Goal: Task Accomplishment & Management: Manage account settings

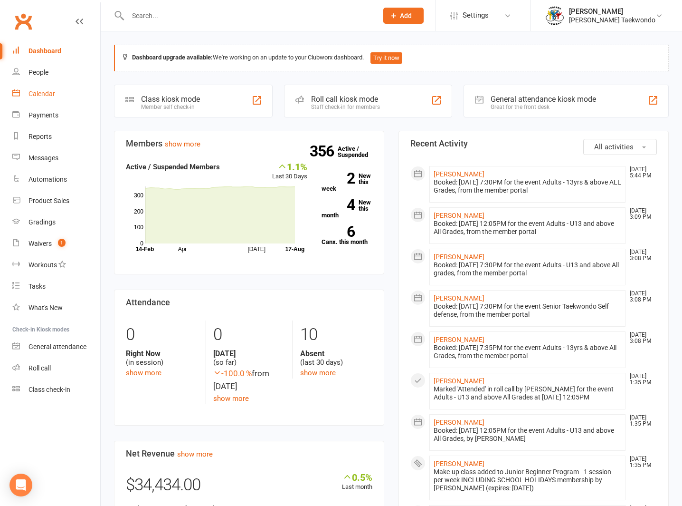
click at [38, 91] on div "Calendar" at bounding box center [42, 94] width 27 height 8
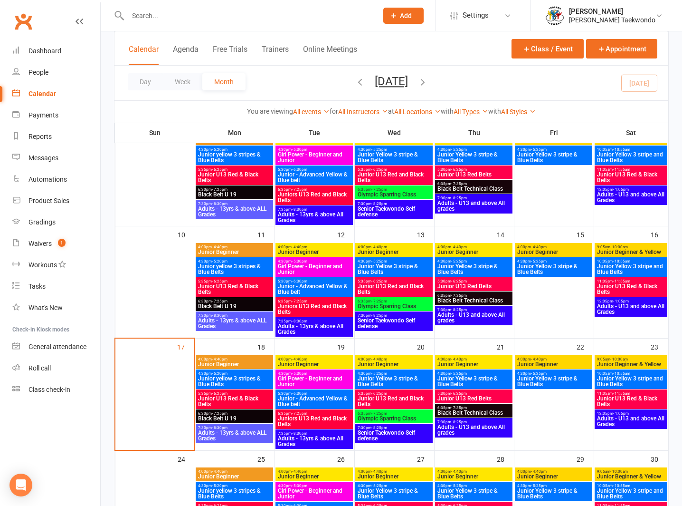
scroll to position [234, 0]
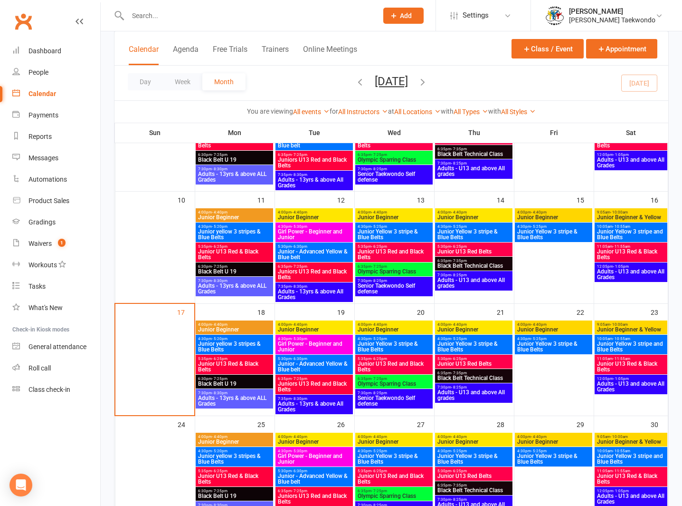
click at [616, 268] on span "Adults - U13 and above All Grades" at bounding box center [631, 273] width 69 height 11
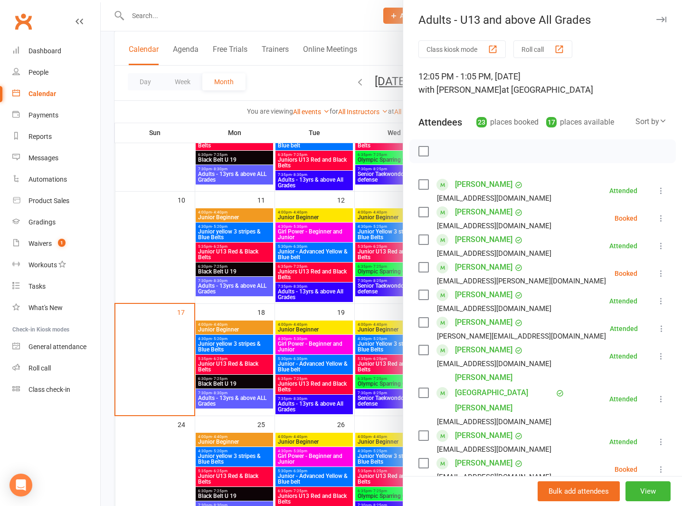
click at [529, 43] on button "Roll call" at bounding box center [543, 49] width 59 height 18
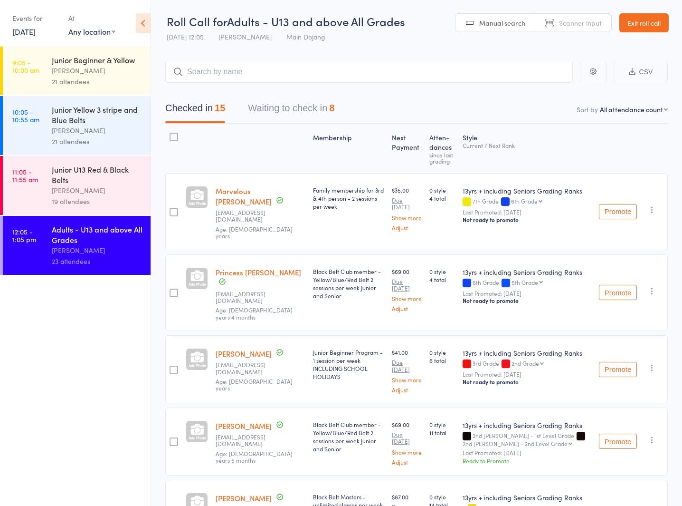
click at [266, 106] on button "Waiting to check in 8" at bounding box center [291, 110] width 86 height 25
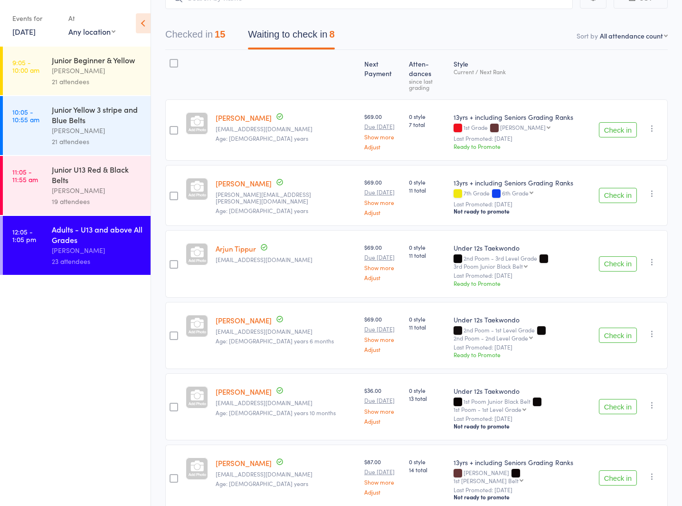
scroll to position [81, 0]
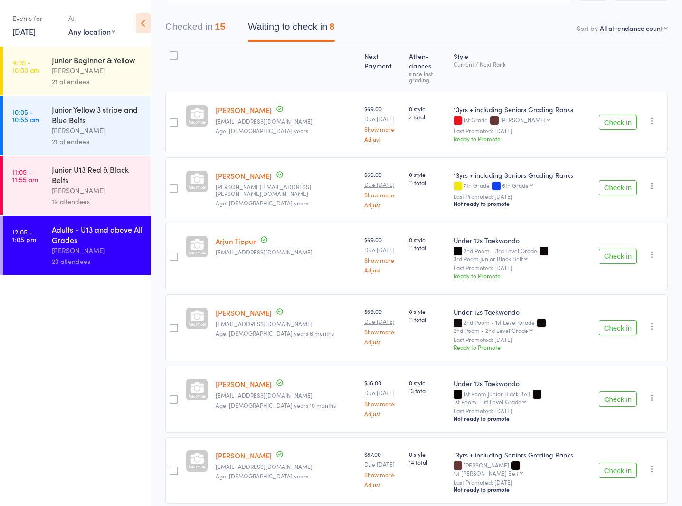
click at [86, 185] on div "[PERSON_NAME]" at bounding box center [97, 190] width 91 height 11
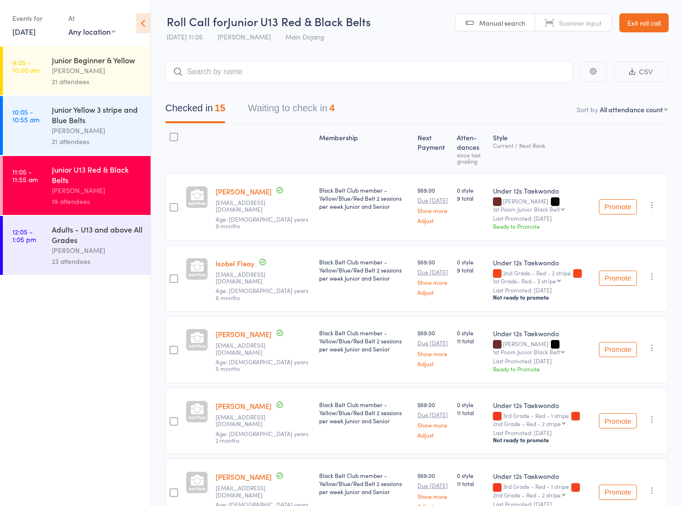
click at [643, 17] on link "Exit roll call" at bounding box center [644, 22] width 49 height 19
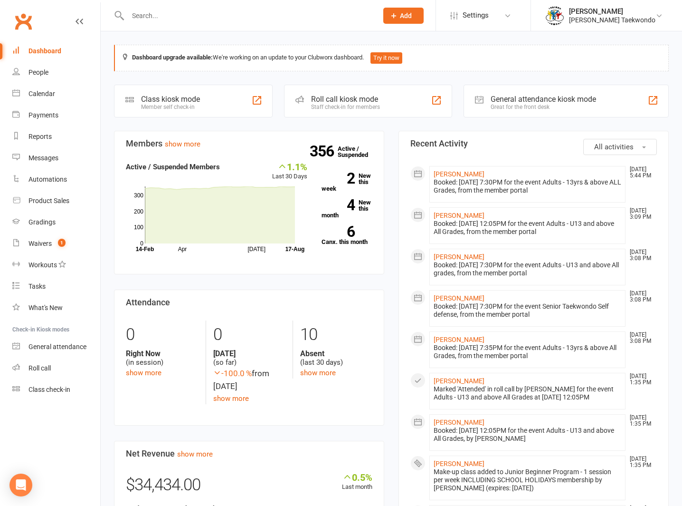
click at [36, 91] on div "Calendar" at bounding box center [42, 94] width 27 height 8
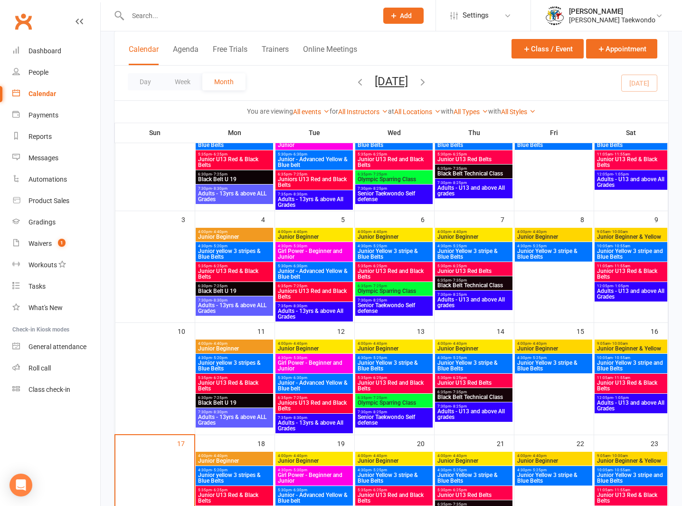
scroll to position [182, 0]
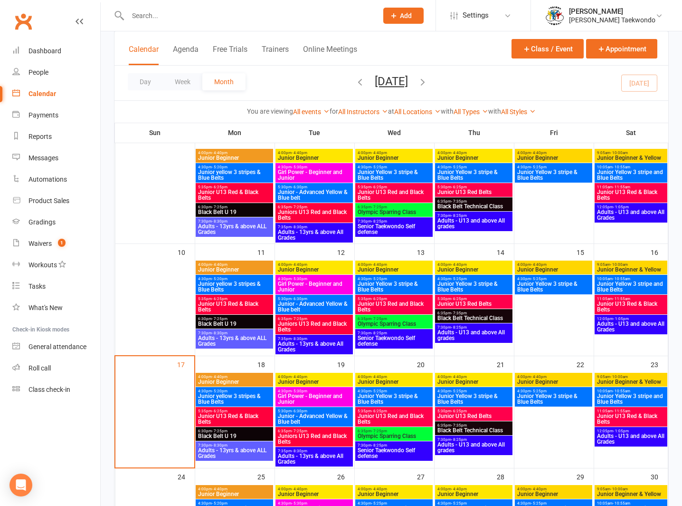
click at [305, 301] on span "Junior - Advanced Yellow & Blue belt" at bounding box center [314, 306] width 74 height 11
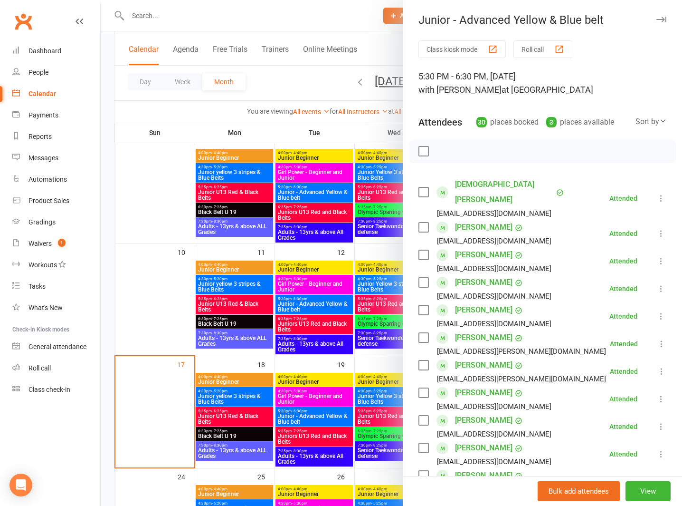
click at [529, 45] on button "Roll call" at bounding box center [543, 49] width 59 height 18
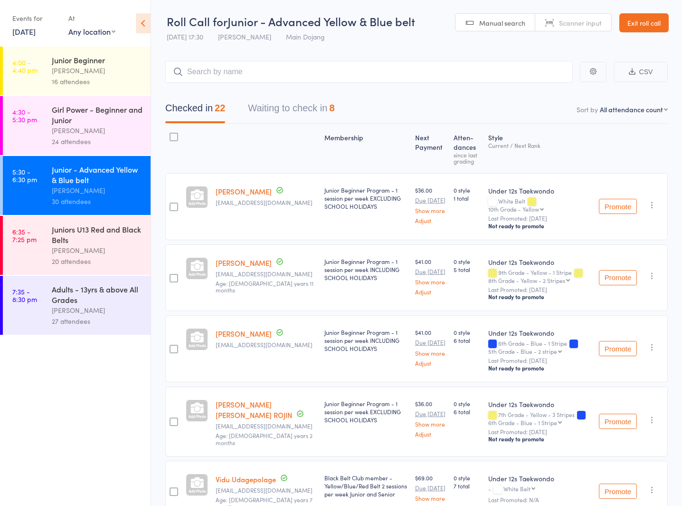
click at [632, 19] on link "Exit roll call" at bounding box center [644, 22] width 49 height 19
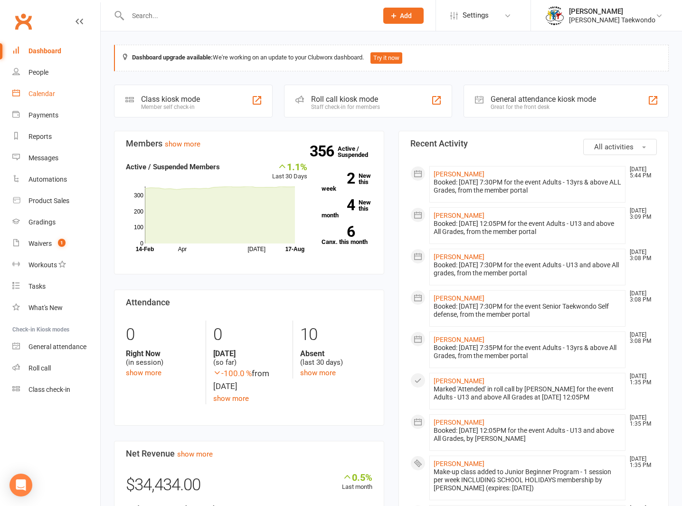
click at [39, 91] on div "Calendar" at bounding box center [42, 94] width 27 height 8
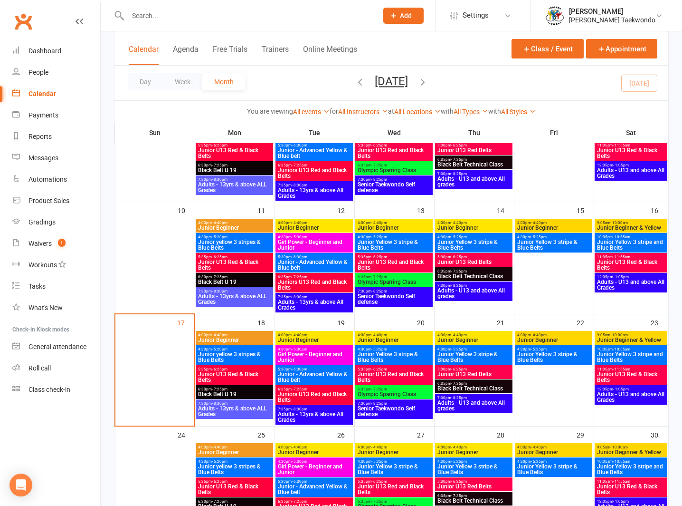
scroll to position [308, 0]
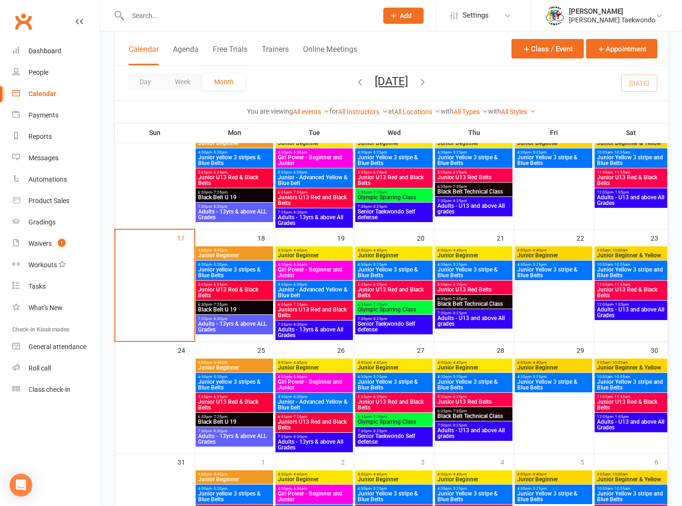
click at [298, 171] on span "- 6:30pm" at bounding box center [300, 172] width 16 height 4
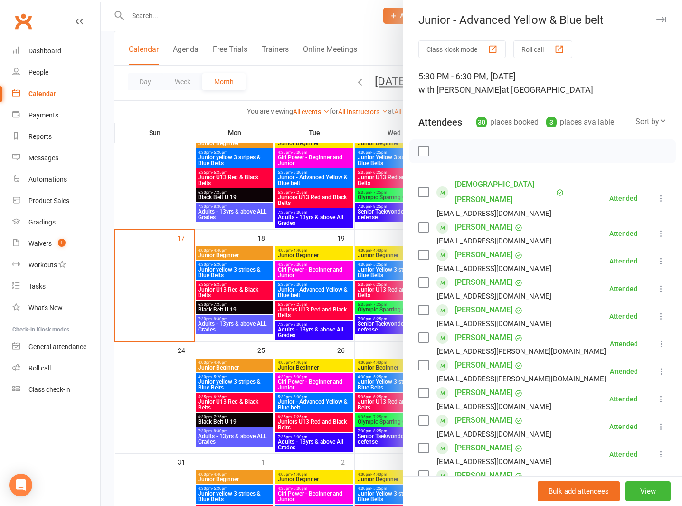
click at [532, 44] on button "Roll call" at bounding box center [543, 49] width 59 height 18
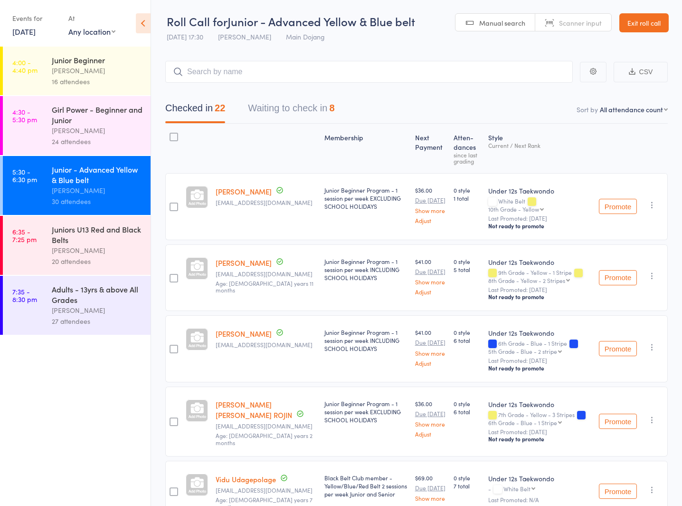
click at [630, 16] on link "Exit roll call" at bounding box center [644, 22] width 49 height 19
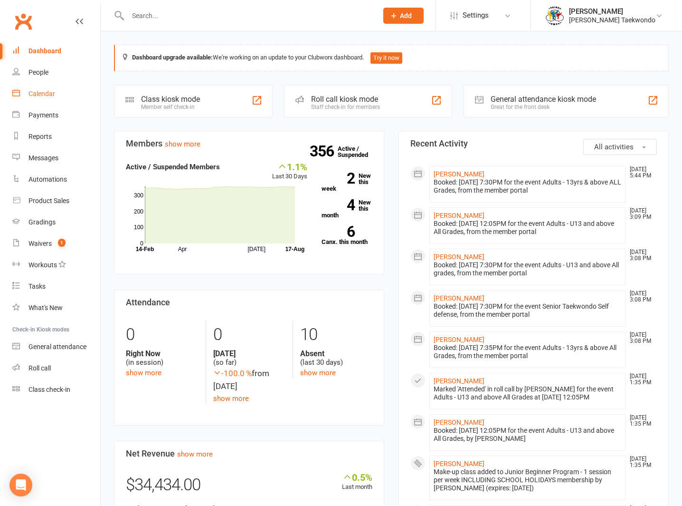
click at [37, 89] on link "Calendar" at bounding box center [56, 93] width 88 height 21
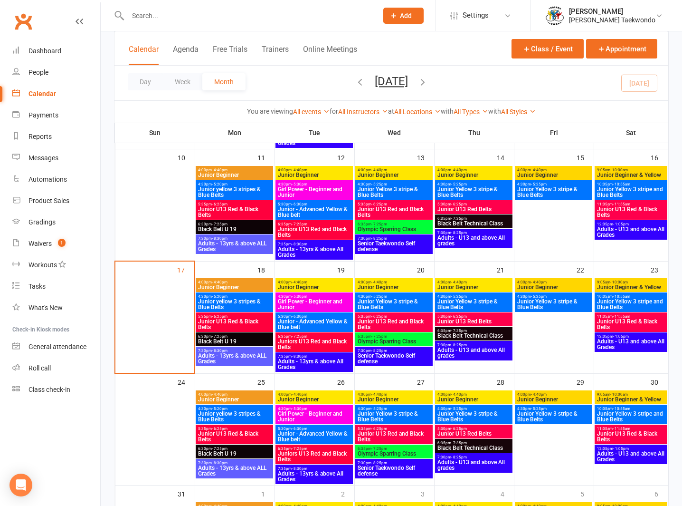
scroll to position [206, 0]
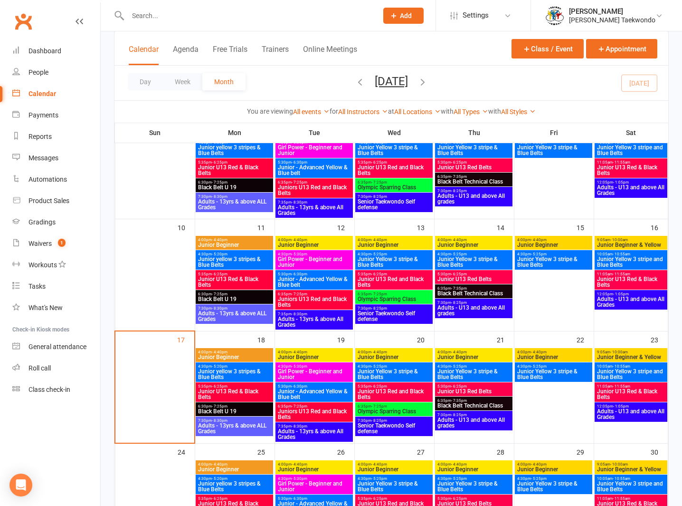
click at [615, 254] on span "- 10:55am" at bounding box center [622, 254] width 18 height 4
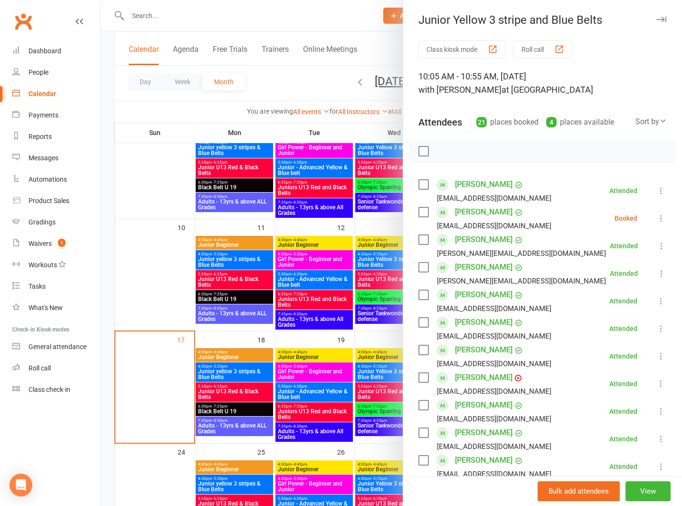
click at [534, 45] on button "Roll call" at bounding box center [543, 49] width 59 height 18
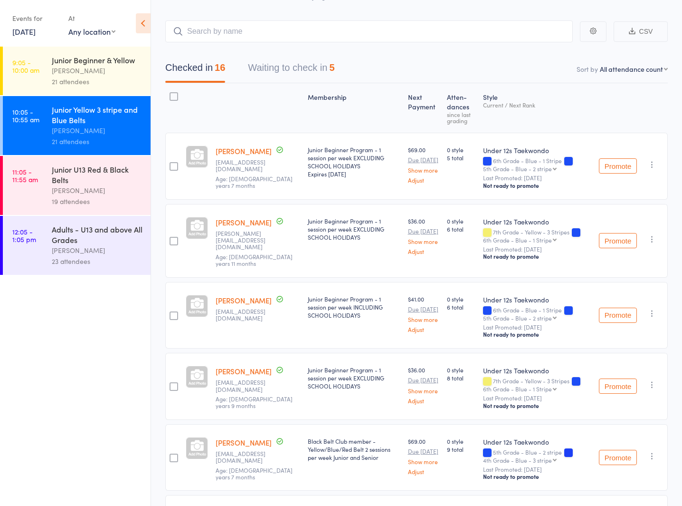
scroll to position [54, 0]
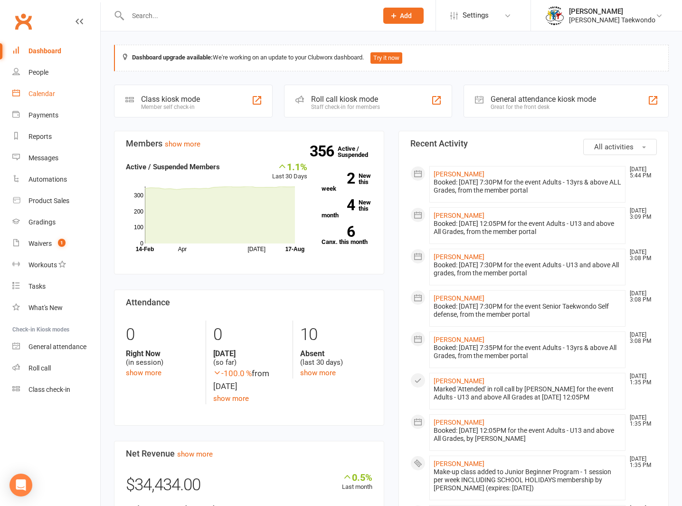
click at [38, 92] on div "Calendar" at bounding box center [42, 94] width 27 height 8
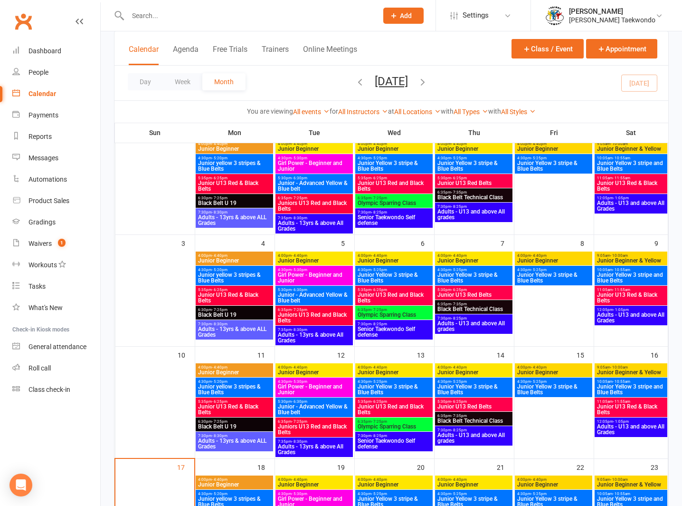
scroll to position [61, 0]
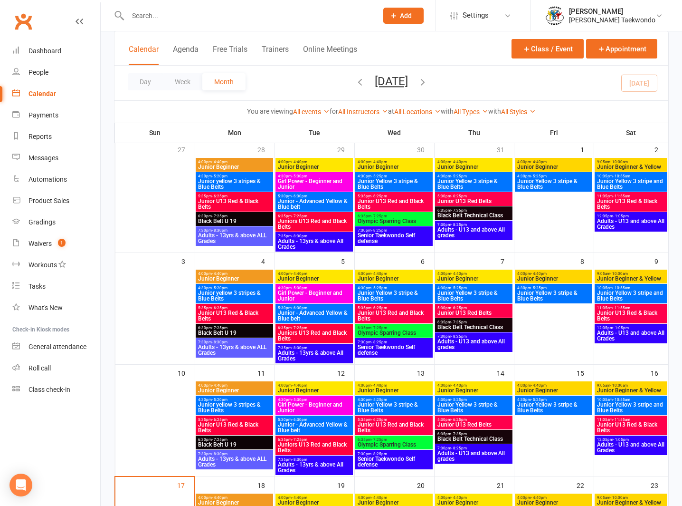
click at [297, 195] on span "- 6:30pm" at bounding box center [300, 196] width 16 height 4
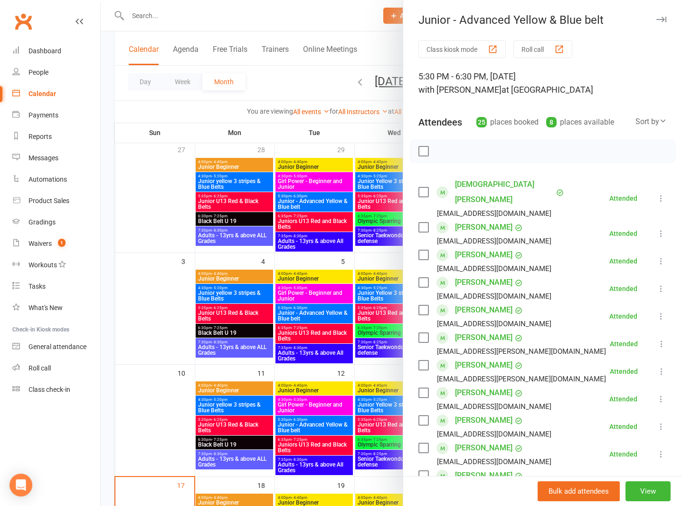
click at [533, 47] on button "Roll call" at bounding box center [543, 49] width 59 height 18
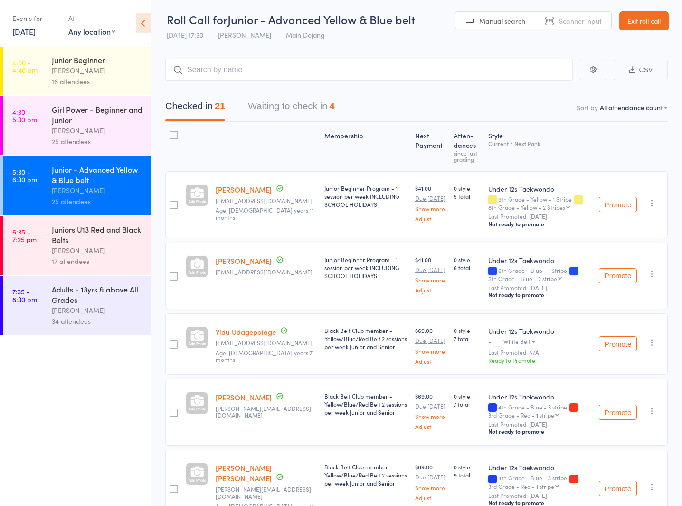
scroll to position [4, 0]
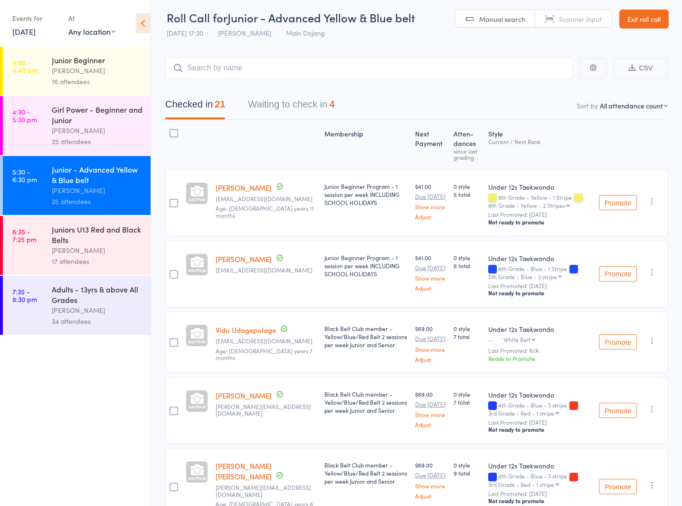
click at [645, 16] on link "Exit roll call" at bounding box center [644, 19] width 49 height 19
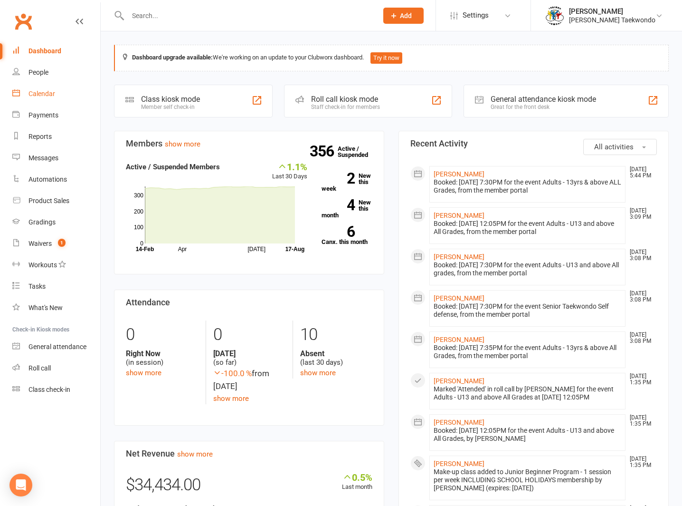
click at [37, 90] on div "Calendar" at bounding box center [42, 94] width 27 height 8
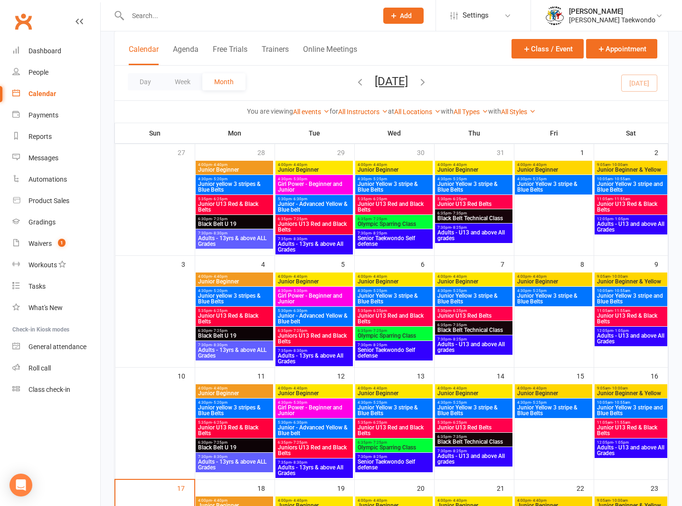
scroll to position [114, 0]
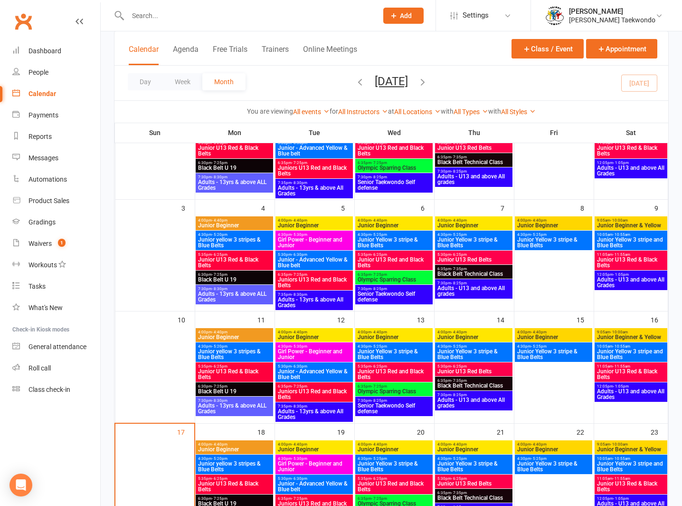
click at [628, 238] on span "Junior Yellow 3 stripe and Blue Belts" at bounding box center [631, 242] width 69 height 11
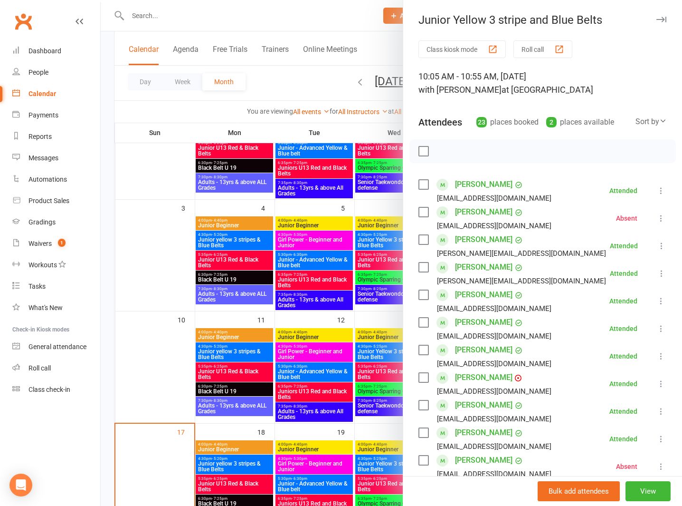
click at [529, 44] on button "Roll call" at bounding box center [543, 49] width 59 height 18
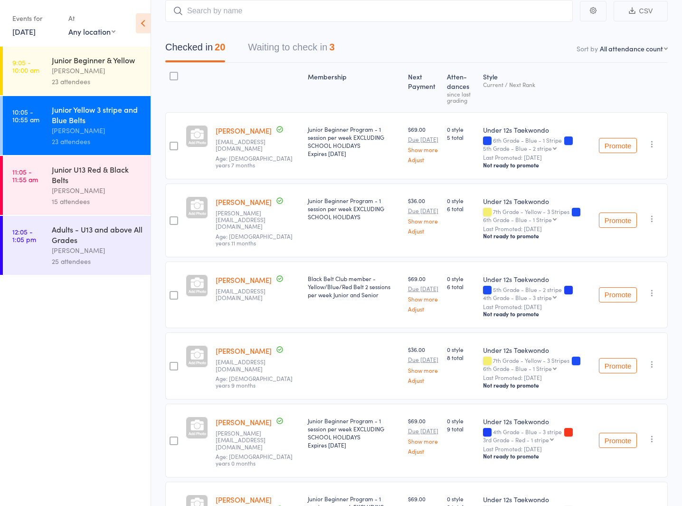
scroll to position [63, 0]
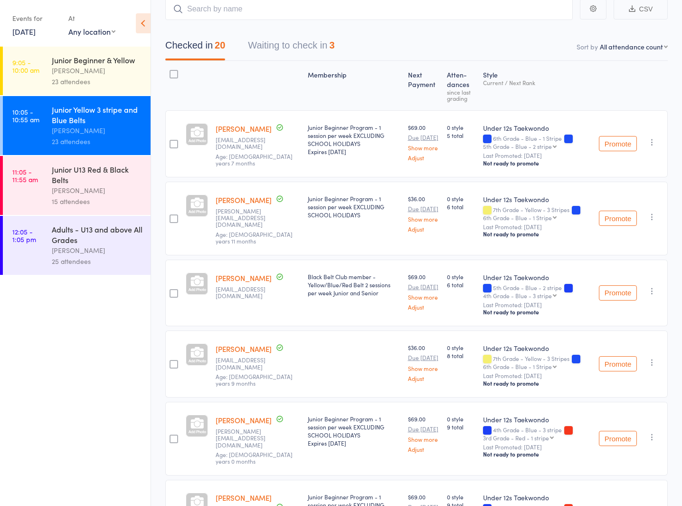
click at [258, 42] on button "Waiting to check in 3" at bounding box center [291, 47] width 86 height 25
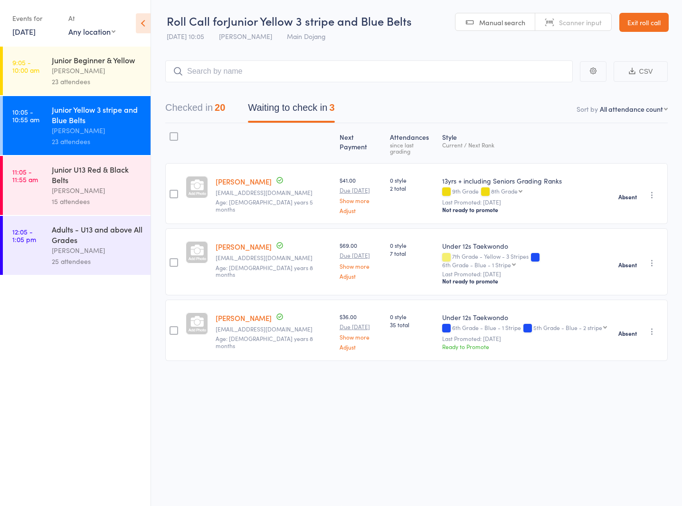
scroll to position [6, 0]
click at [183, 101] on button "Checked in 20" at bounding box center [195, 109] width 60 height 25
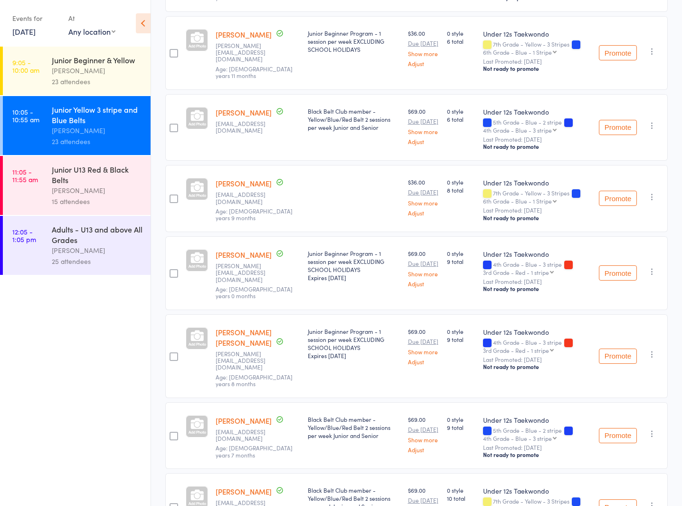
scroll to position [0, 0]
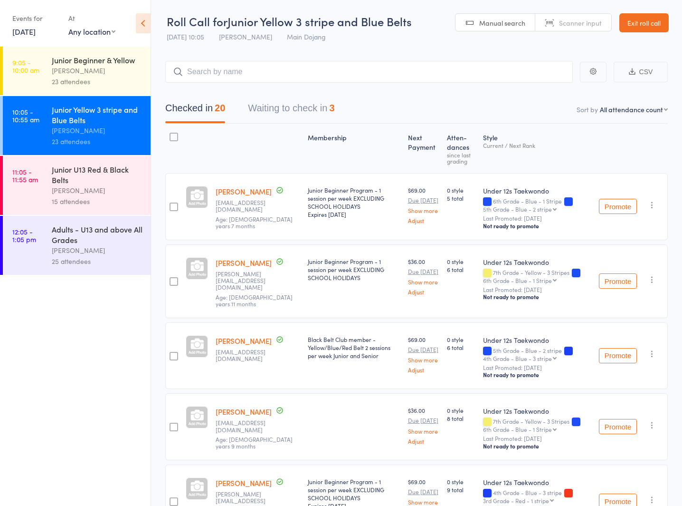
click at [269, 105] on button "Waiting to check in 3" at bounding box center [291, 110] width 86 height 25
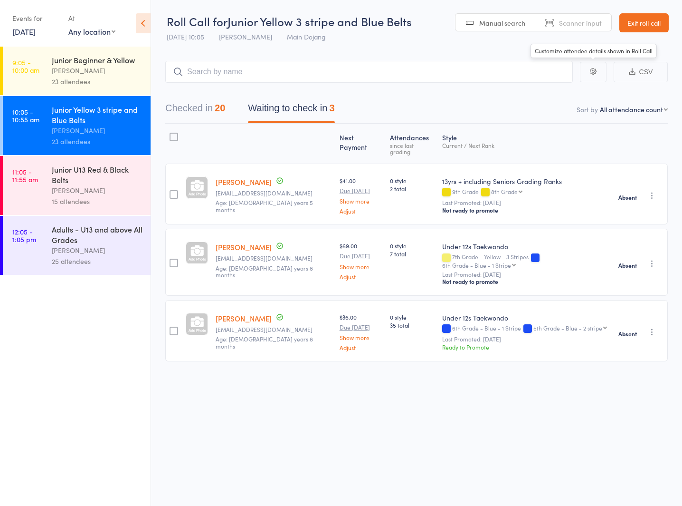
click at [648, 15] on link "Exit roll call" at bounding box center [644, 22] width 49 height 19
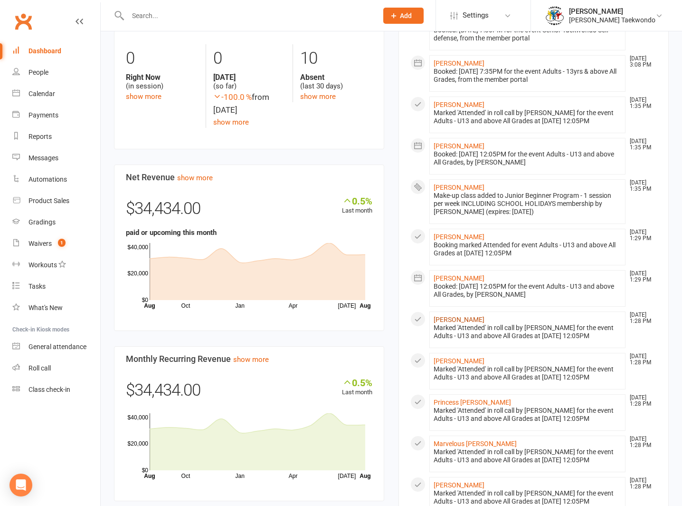
scroll to position [285, 0]
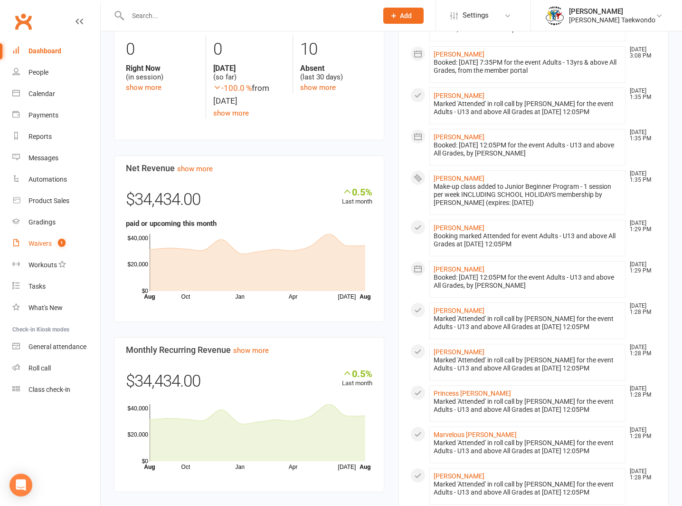
click at [38, 239] on div "Waivers" at bounding box center [40, 243] width 23 height 8
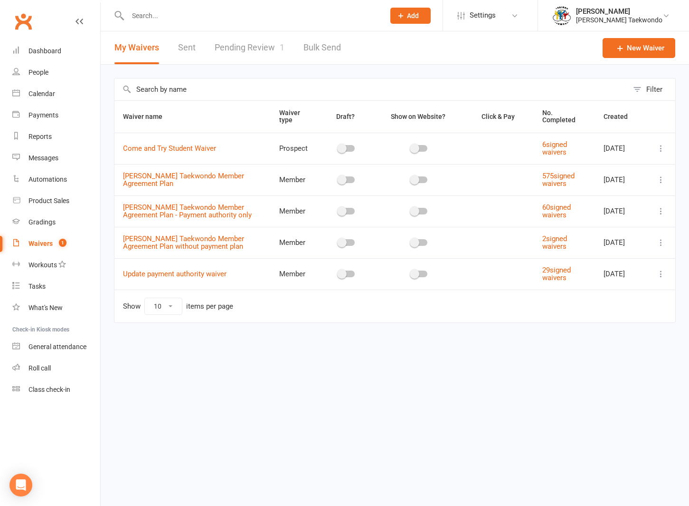
click at [234, 45] on link "Pending Review 1" at bounding box center [250, 47] width 70 height 33
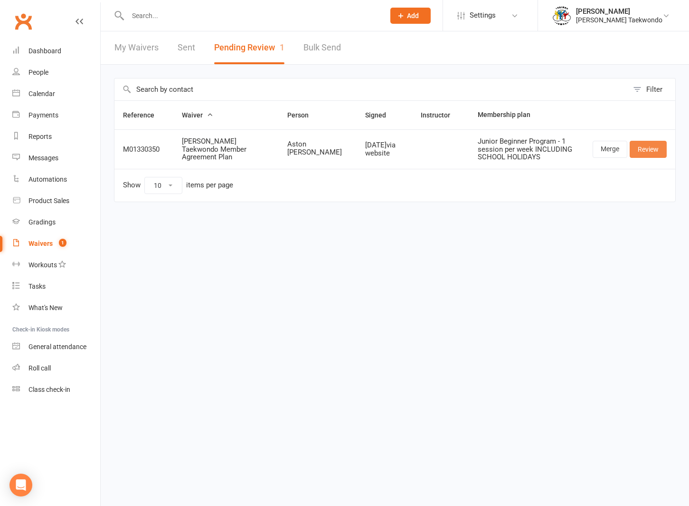
click at [648, 142] on link "Review" at bounding box center [648, 149] width 37 height 17
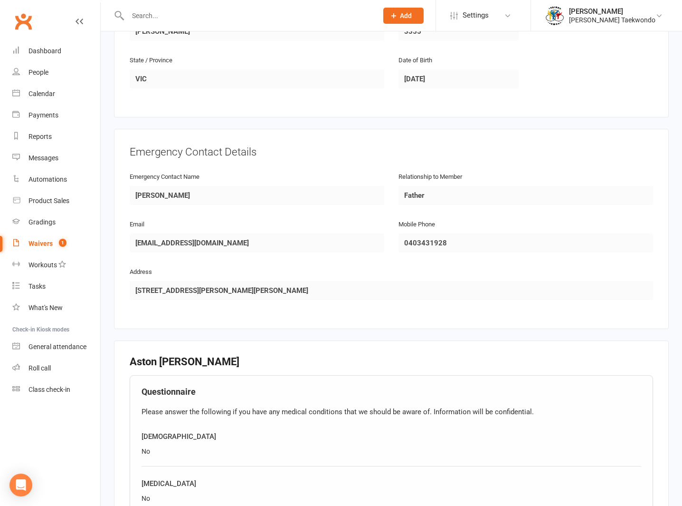
scroll to position [185, 0]
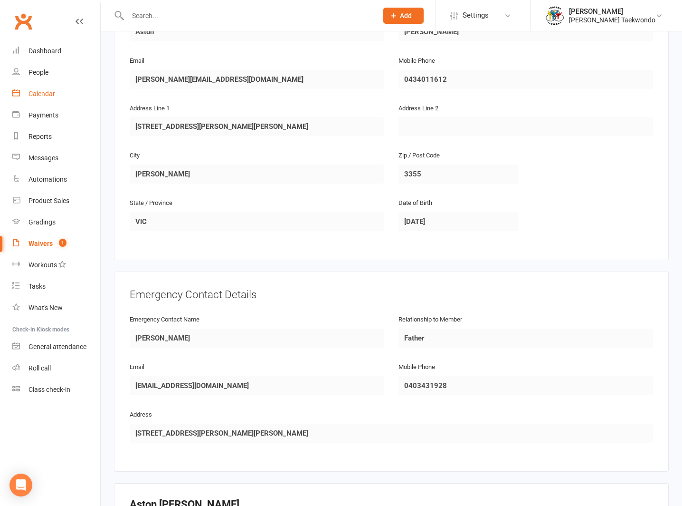
click at [36, 88] on link "Calendar" at bounding box center [56, 93] width 88 height 21
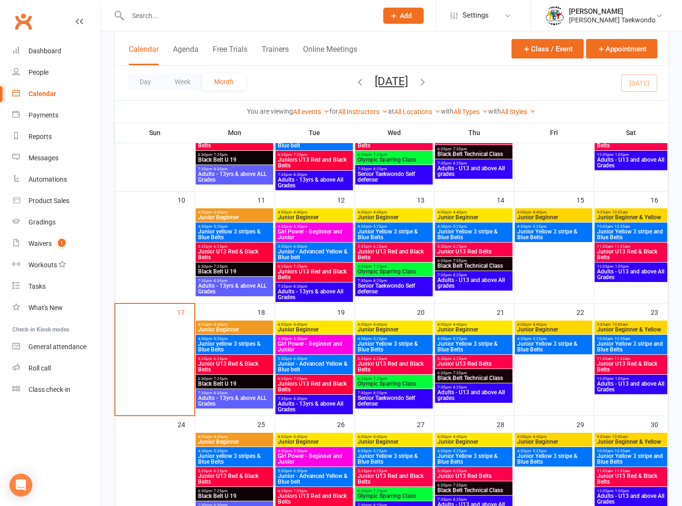
scroll to position [317, 0]
